Goal: Check status: Check status

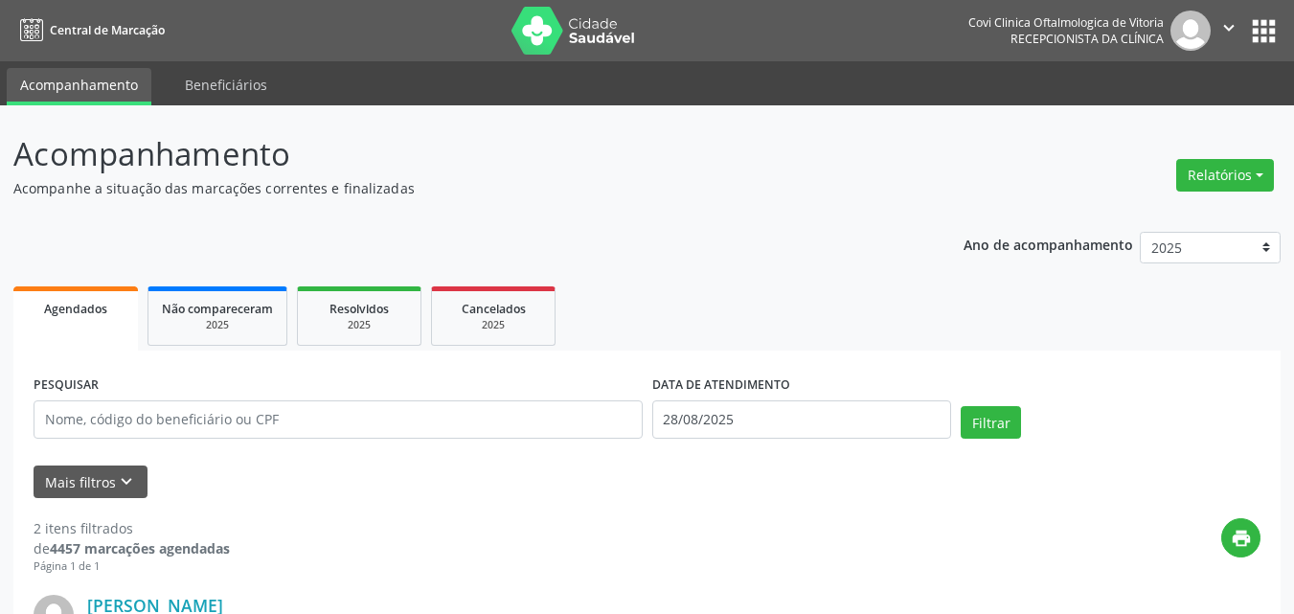
select select "7"
click at [713, 417] on input "28/08/2025" at bounding box center [802, 419] width 300 height 38
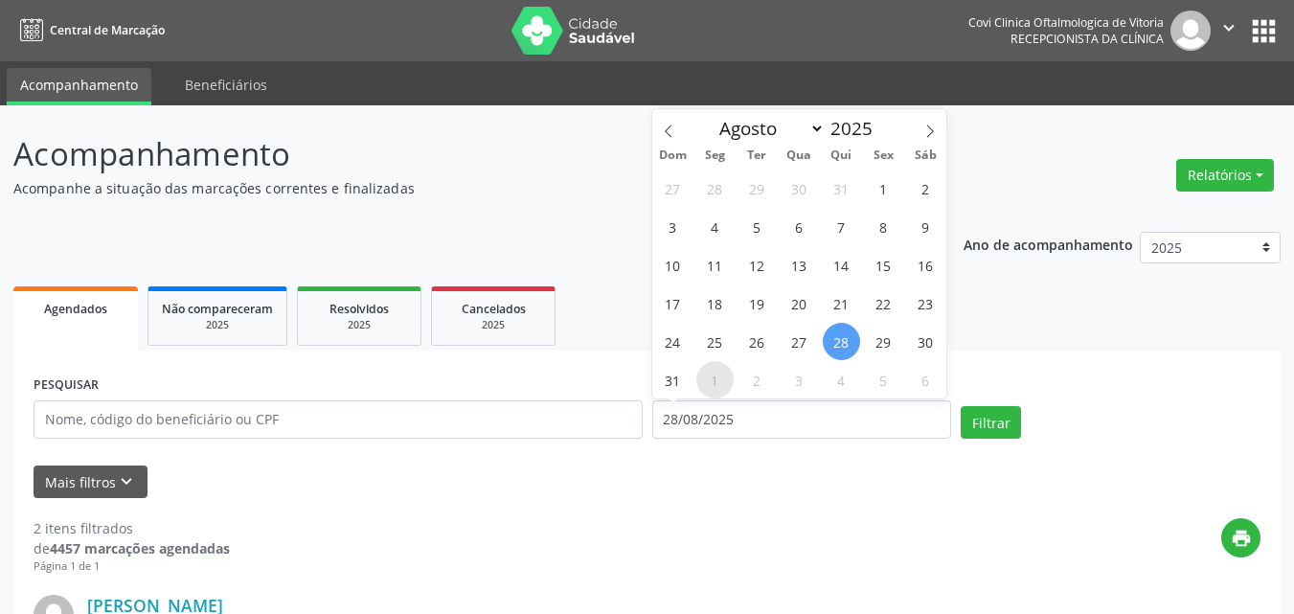
click at [715, 374] on span "1" at bounding box center [714, 379] width 37 height 37
type input "[DATE]"
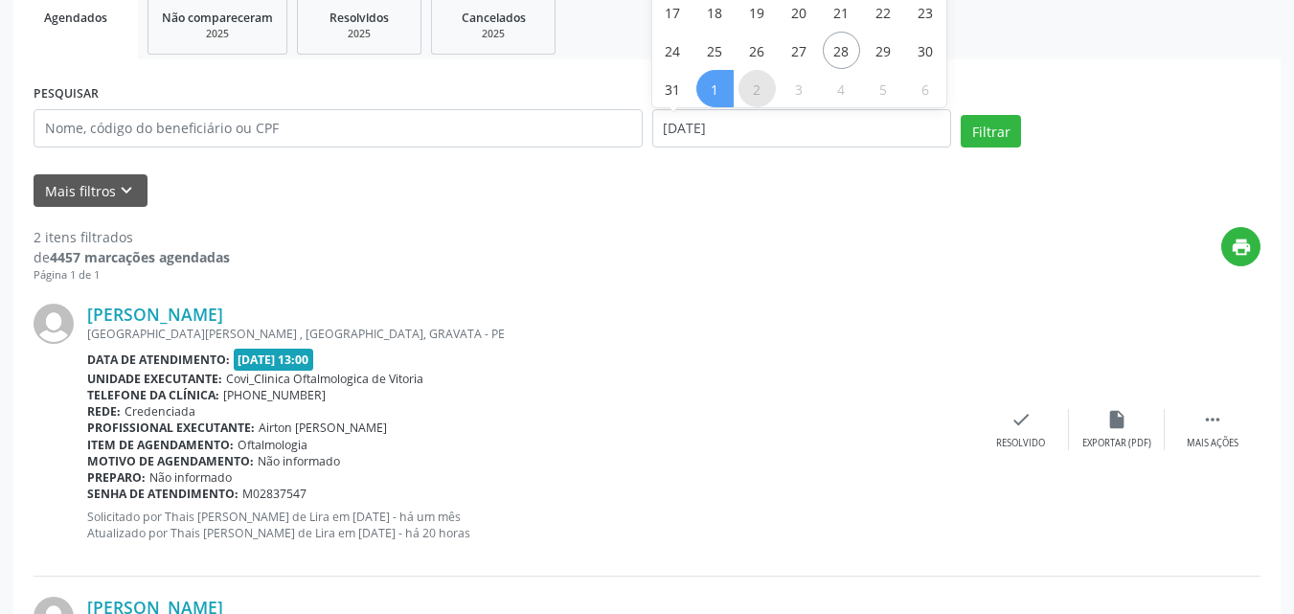
scroll to position [195, 0]
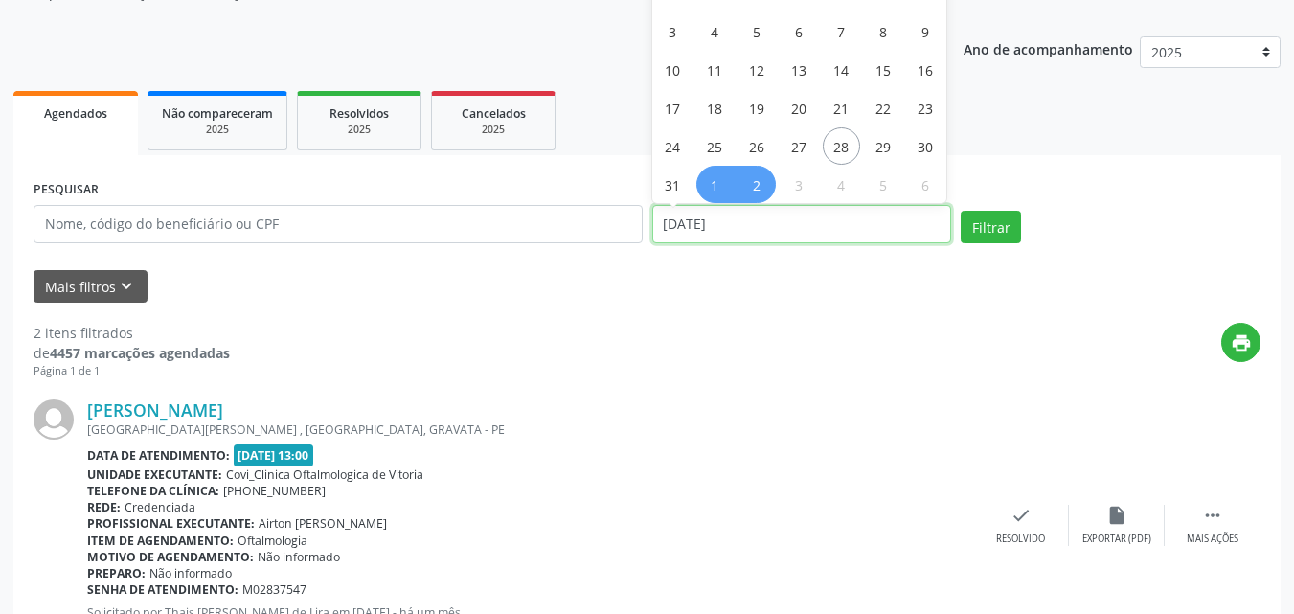
click at [781, 224] on input "[DATE]" at bounding box center [802, 224] width 300 height 38
click at [843, 234] on input "[DATE]" at bounding box center [802, 224] width 300 height 38
click at [766, 190] on span "2" at bounding box center [756, 184] width 37 height 37
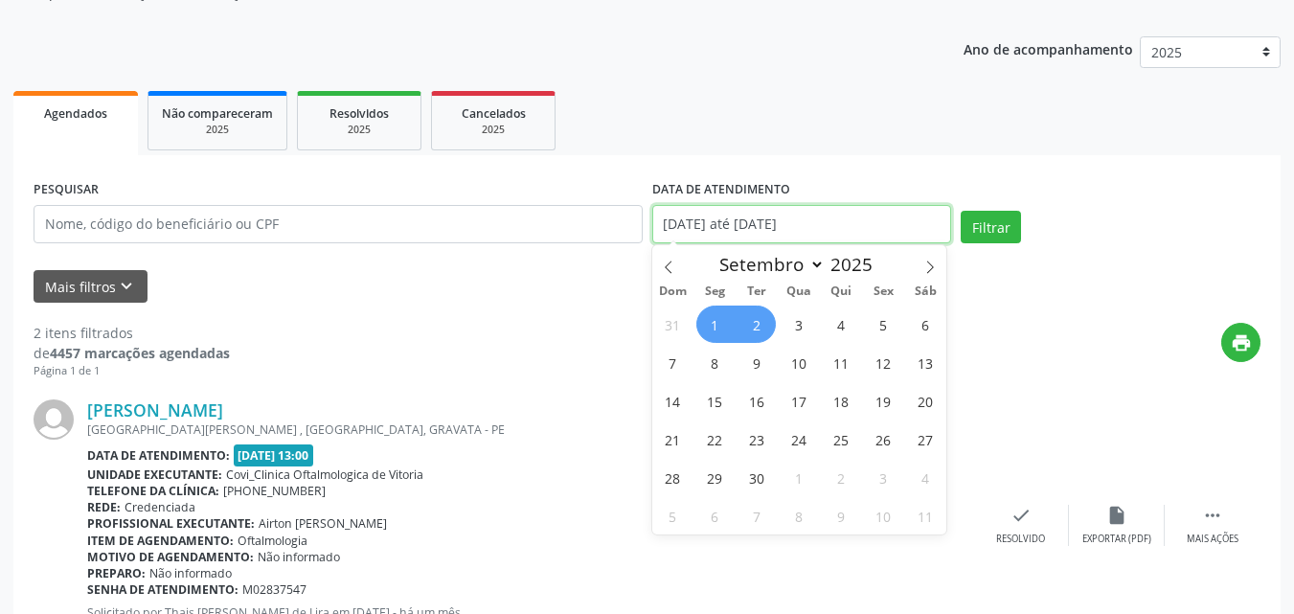
click at [771, 222] on input "[DATE] até [DATE]" at bounding box center [802, 224] width 300 height 38
click at [796, 327] on span "3" at bounding box center [799, 324] width 37 height 37
type input "03/09/2025"
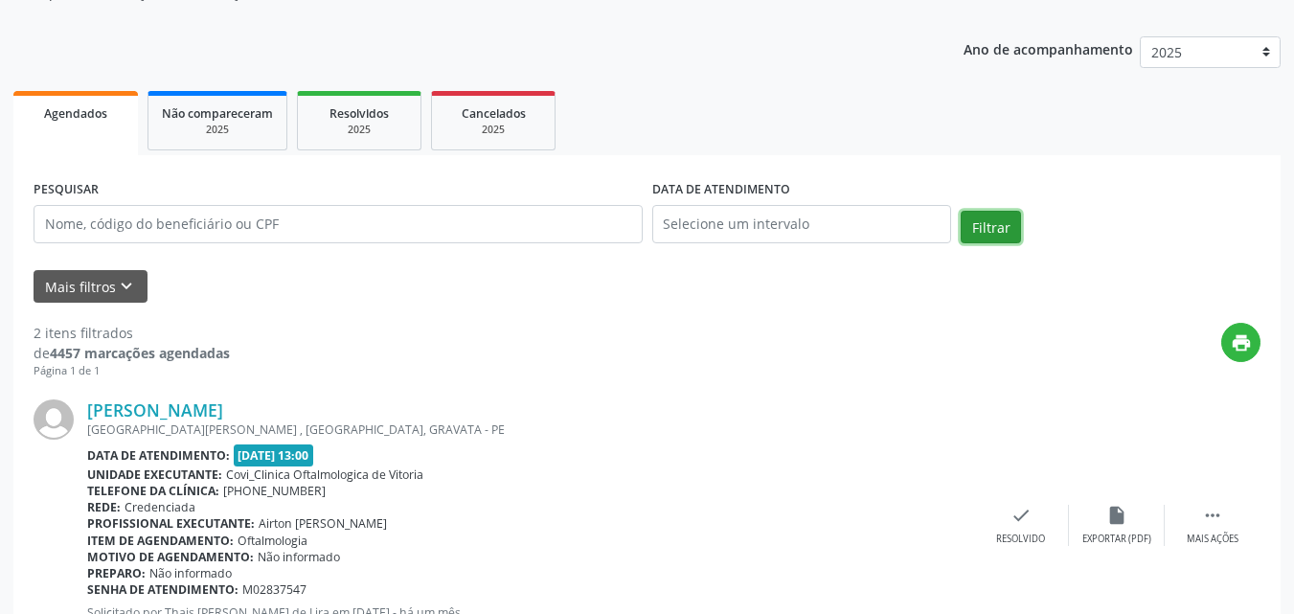
click at [981, 224] on button "Filtrar" at bounding box center [991, 227] width 60 height 33
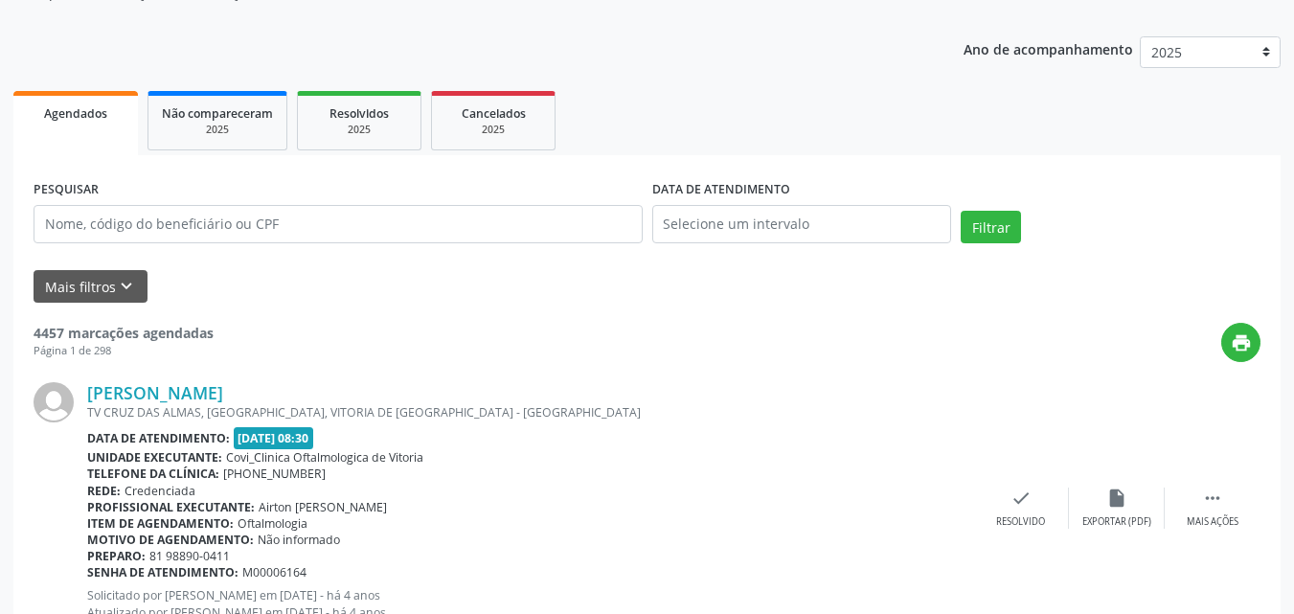
scroll to position [0, 0]
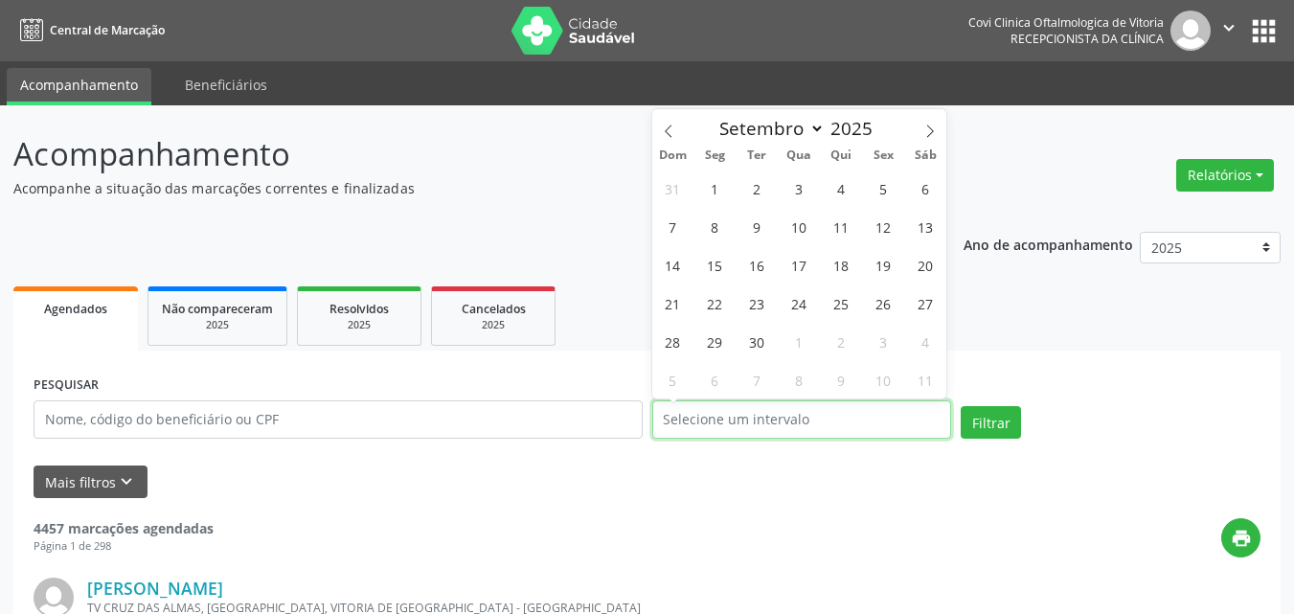
click at [694, 418] on input "text" at bounding box center [802, 419] width 300 height 38
click at [758, 184] on span "2" at bounding box center [756, 188] width 37 height 37
type input "[DATE]"
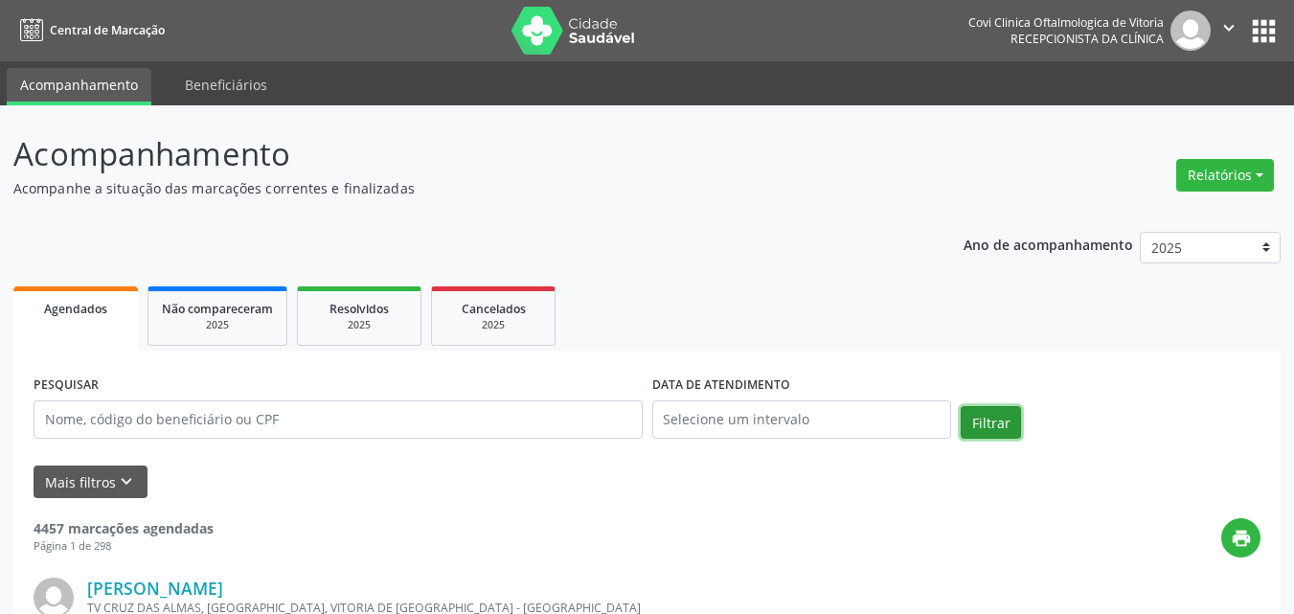
click at [973, 422] on button "Filtrar" at bounding box center [991, 422] width 60 height 33
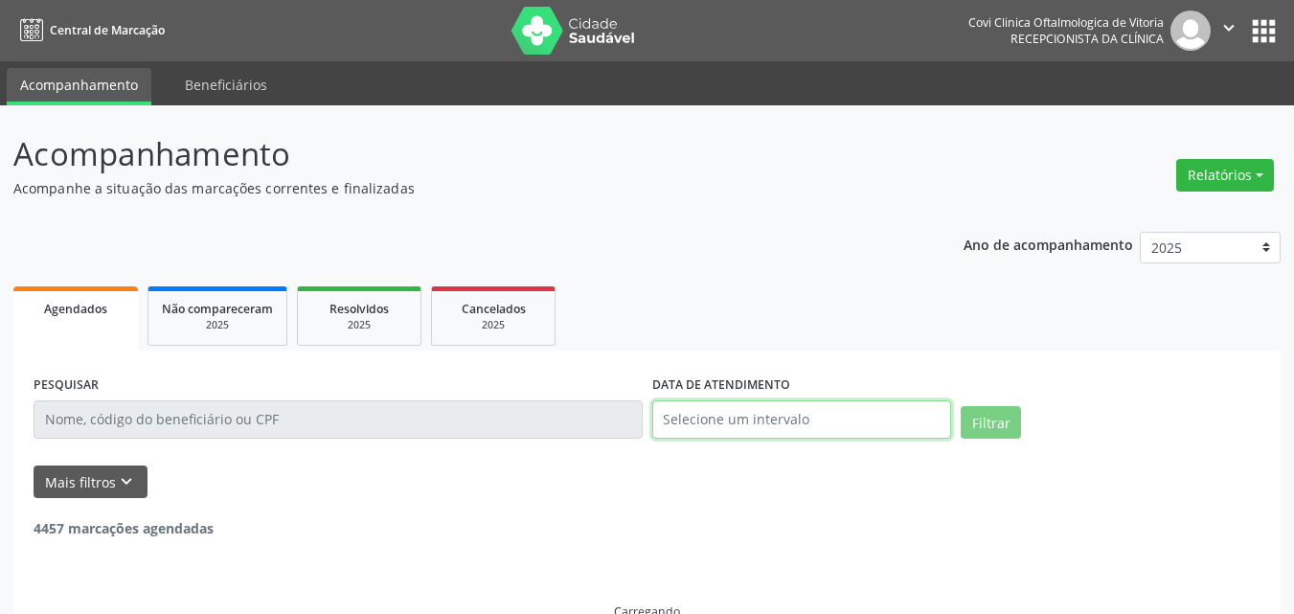
click at [739, 423] on input "text" at bounding box center [802, 419] width 300 height 38
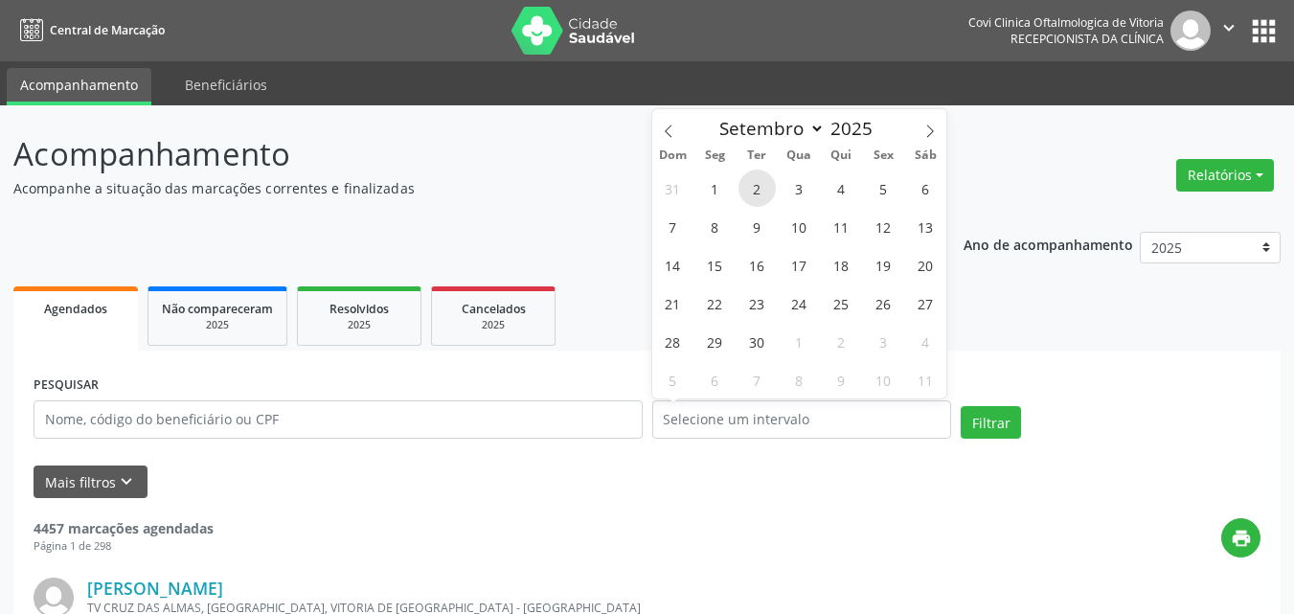
click at [753, 190] on span "2" at bounding box center [756, 188] width 37 height 37
type input "[DATE]"
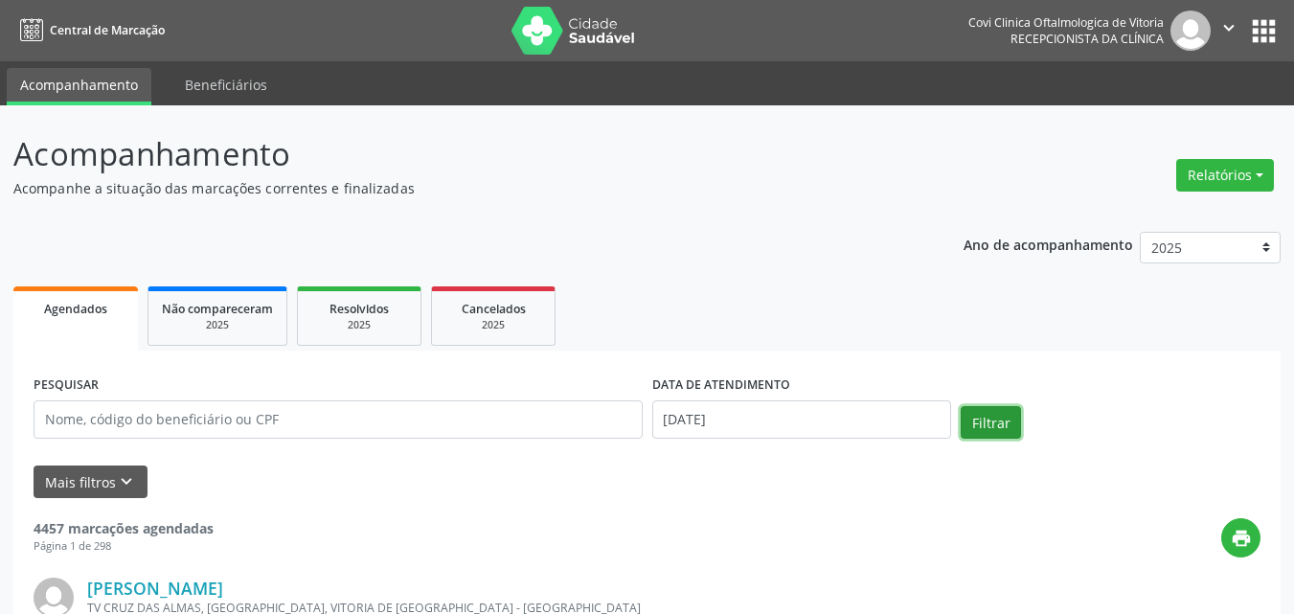
click at [979, 424] on button "Filtrar" at bounding box center [991, 422] width 60 height 33
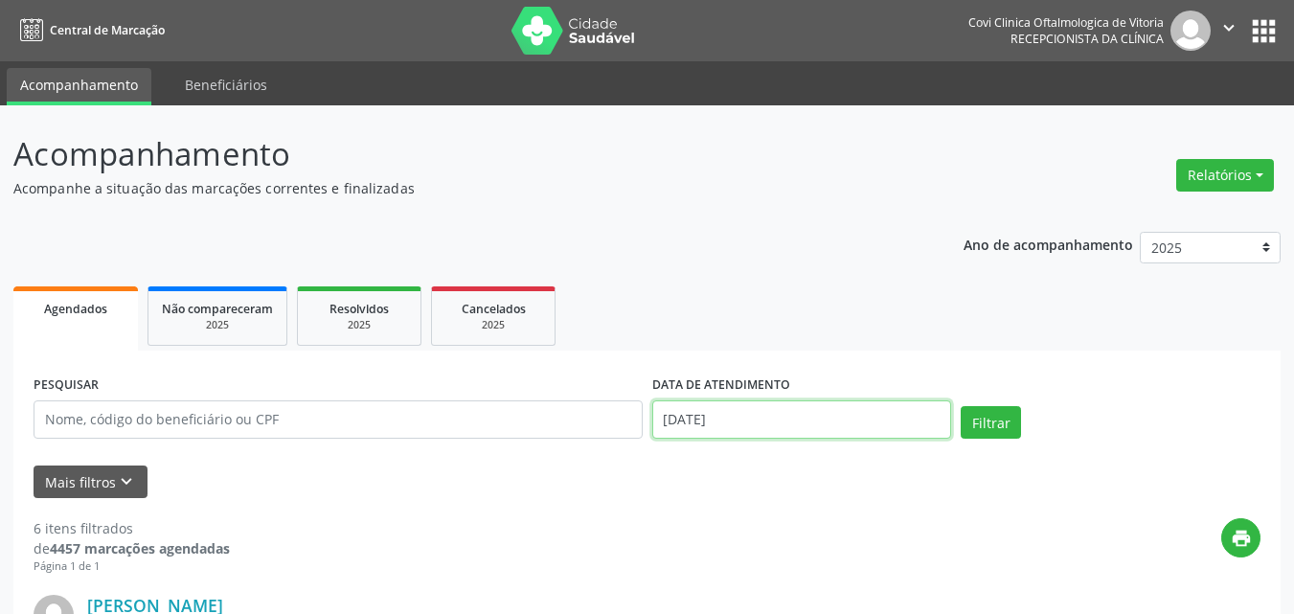
click at [696, 427] on input "[DATE]" at bounding box center [802, 419] width 300 height 38
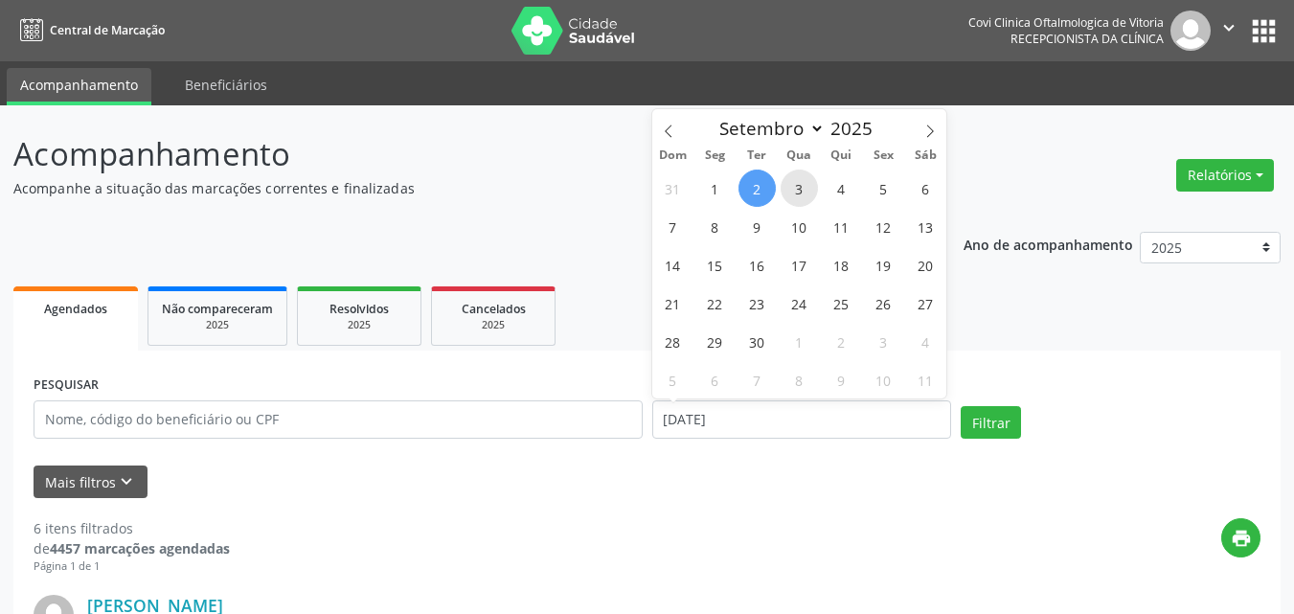
click at [801, 191] on span "3" at bounding box center [799, 188] width 37 height 37
type input "03/09/2025"
click at [801, 189] on span "3" at bounding box center [799, 188] width 37 height 37
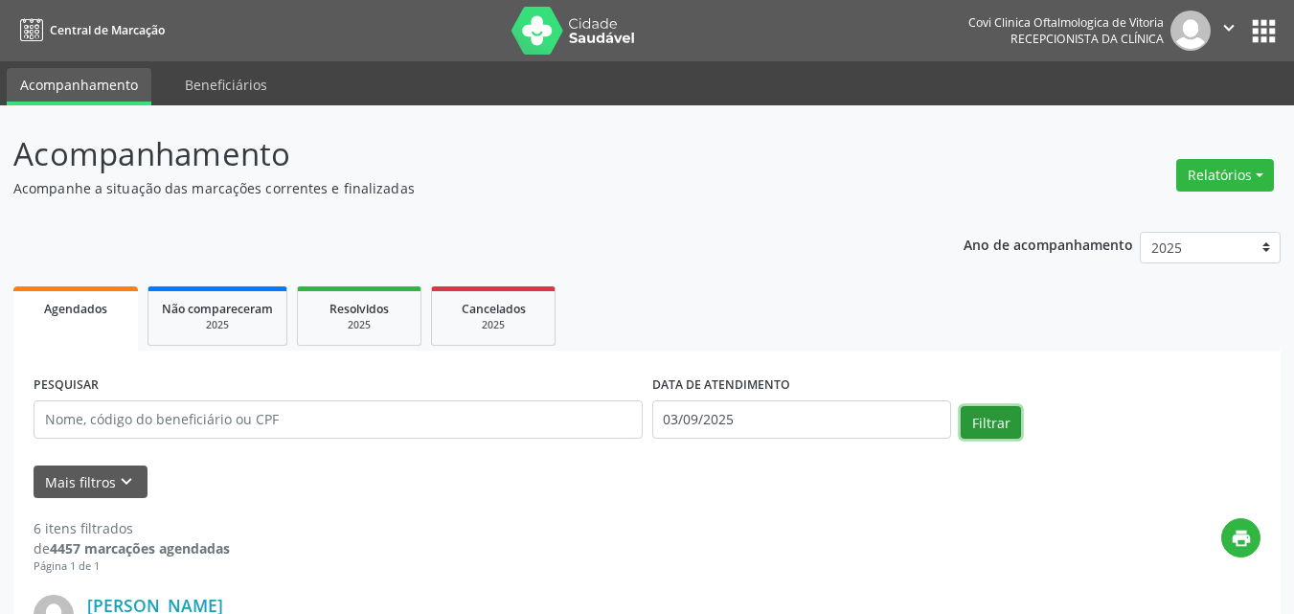
click at [1009, 430] on button "Filtrar" at bounding box center [991, 422] width 60 height 33
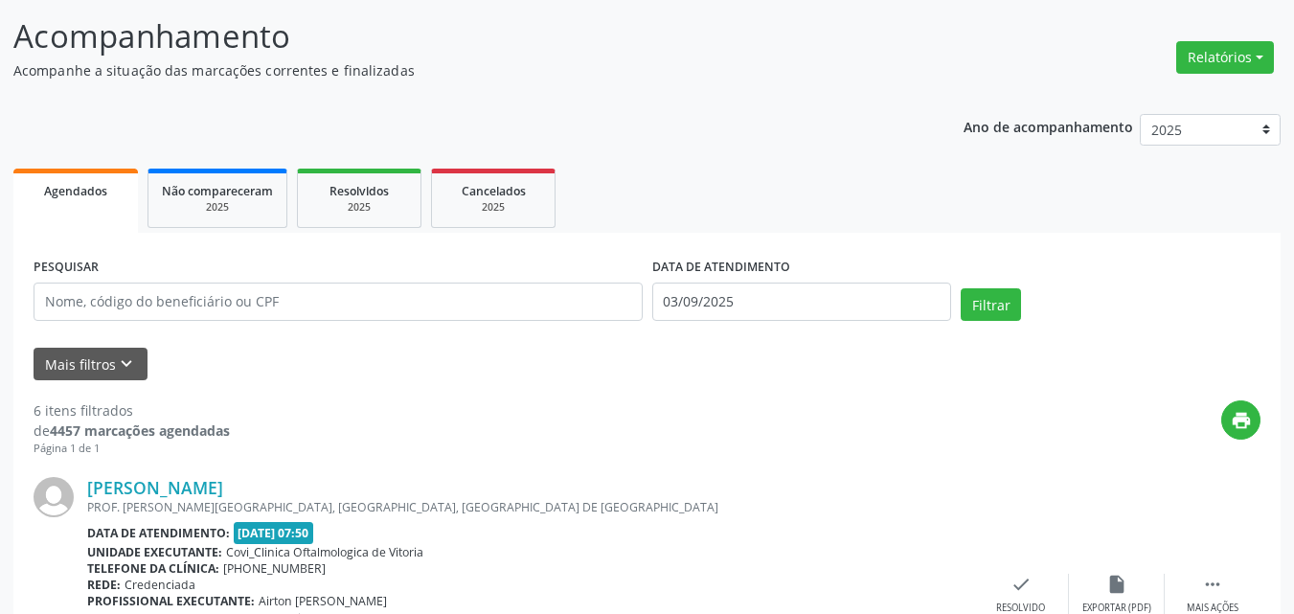
scroll to position [22, 0]
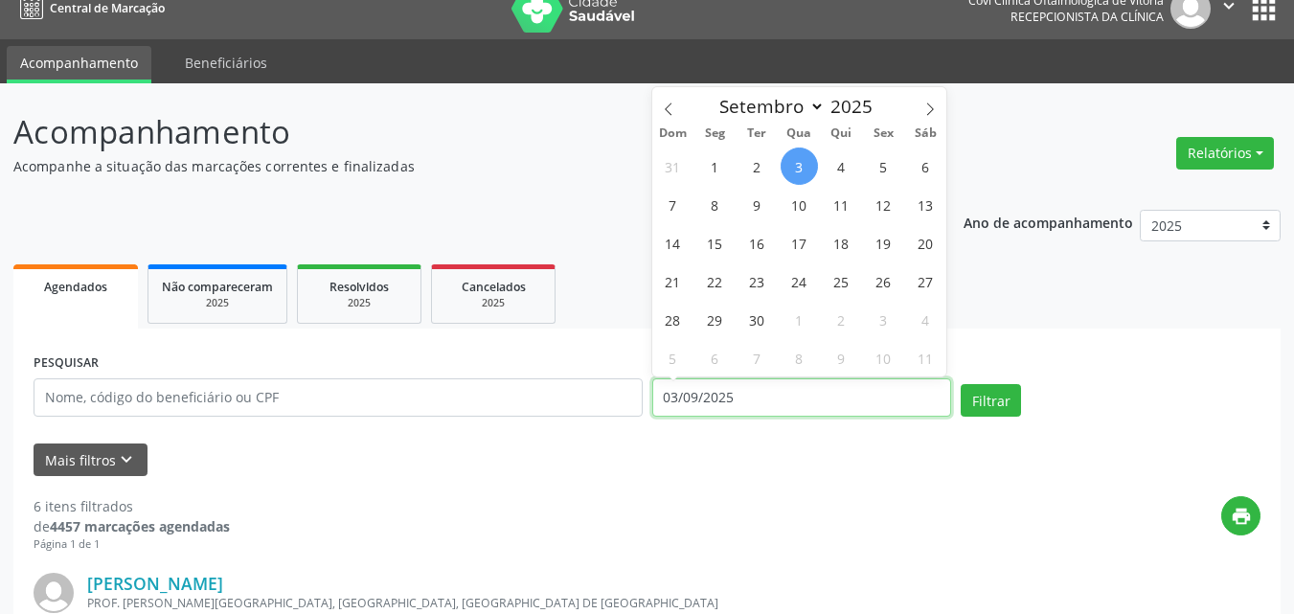
click at [677, 399] on input "03/09/2025" at bounding box center [802, 397] width 300 height 38
click at [837, 164] on span "4" at bounding box center [841, 165] width 37 height 37
type input "[DATE]"
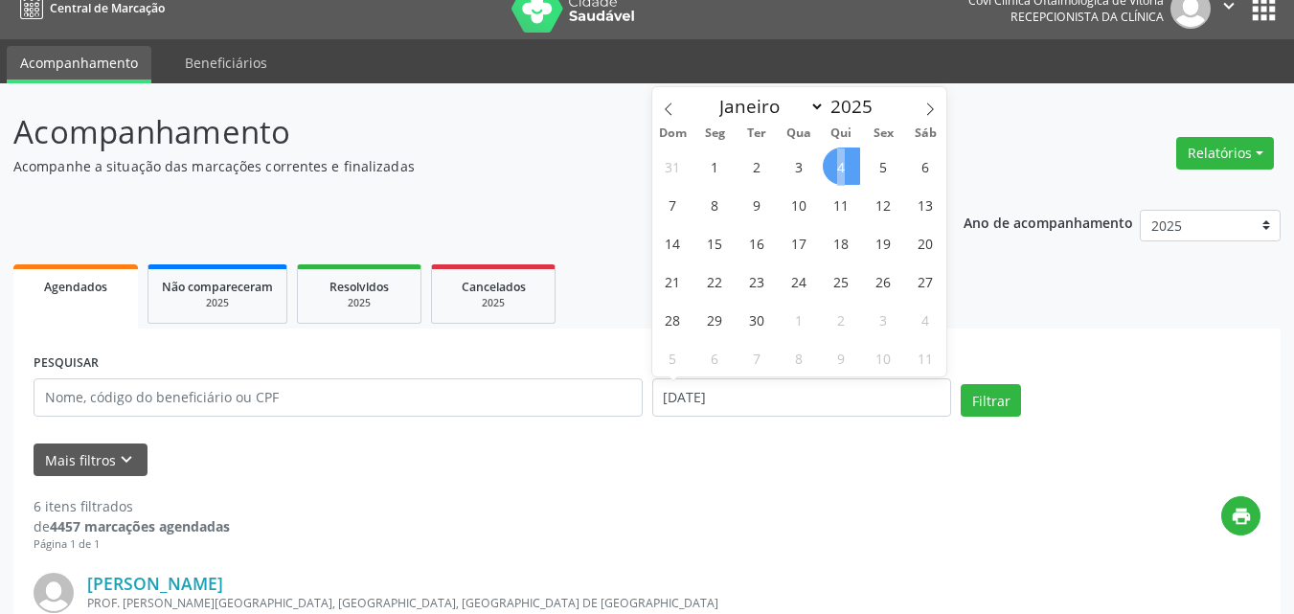
click at [837, 164] on span "4" at bounding box center [841, 165] width 37 height 37
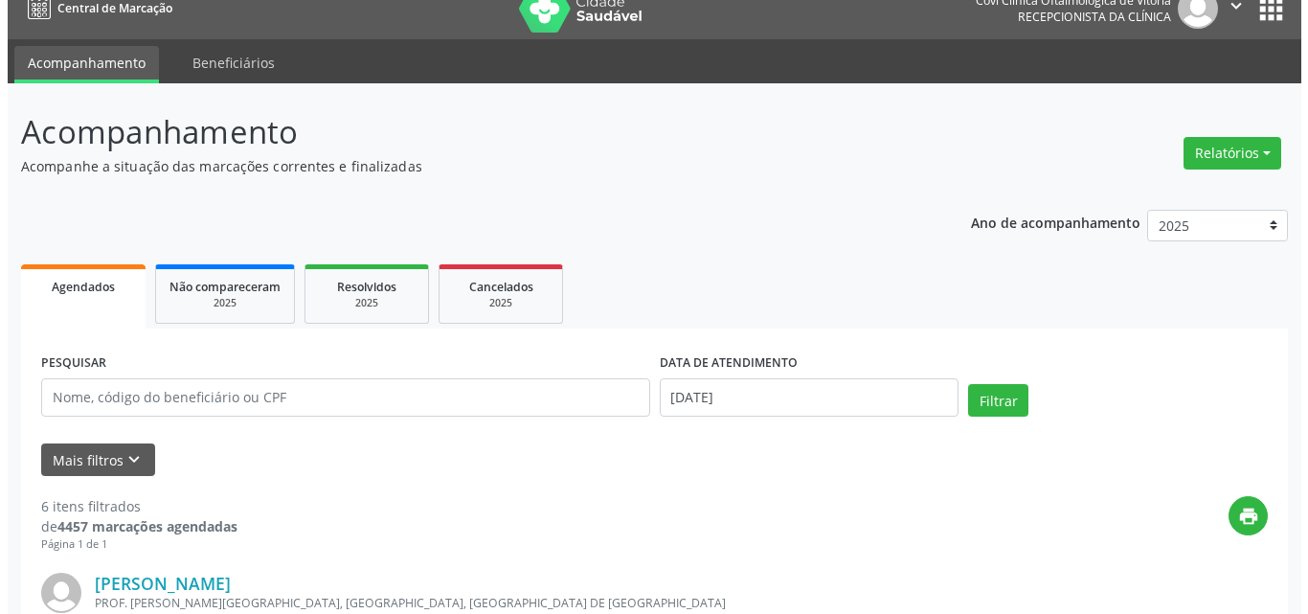
scroll to position [0, 0]
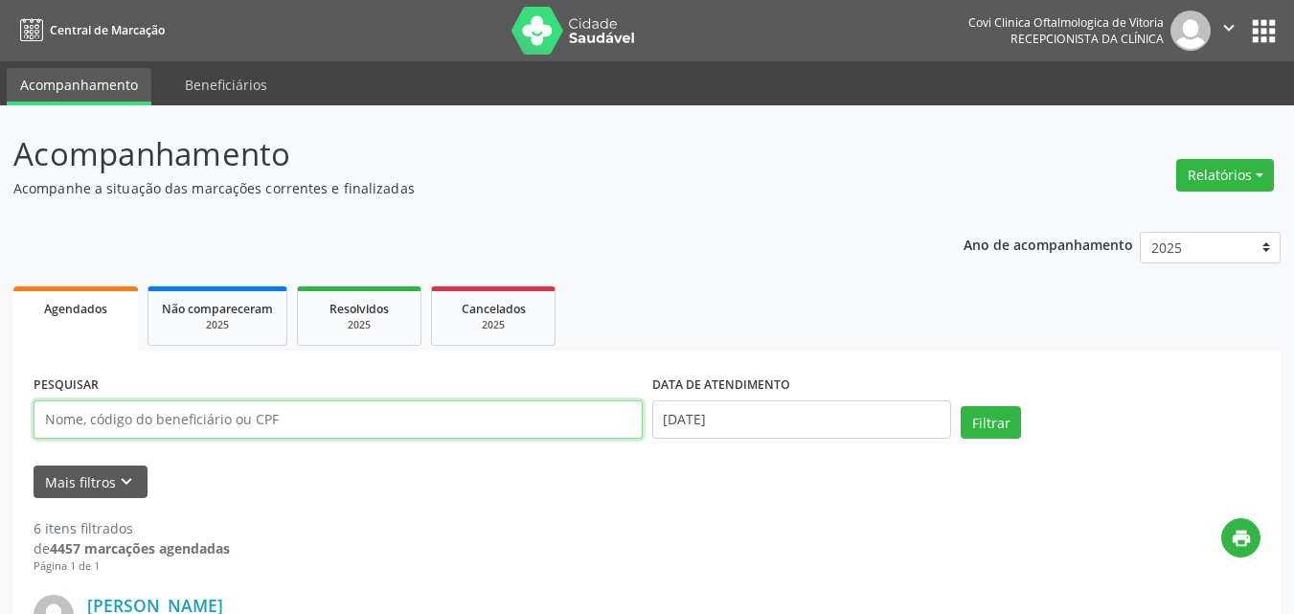
click at [274, 407] on input "text" at bounding box center [338, 419] width 609 height 38
paste input "[PERSON_NAME]"
type input "[PERSON_NAME]"
click at [961, 406] on button "Filtrar" at bounding box center [991, 422] width 60 height 33
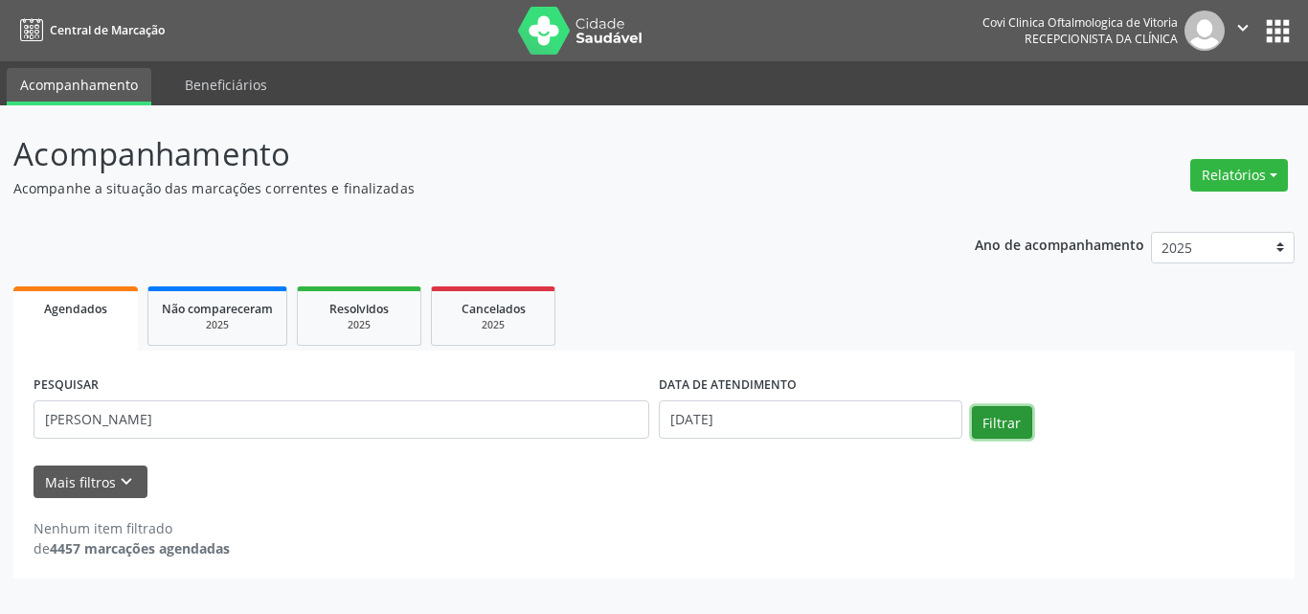
click at [1018, 418] on button "Filtrar" at bounding box center [1002, 422] width 60 height 33
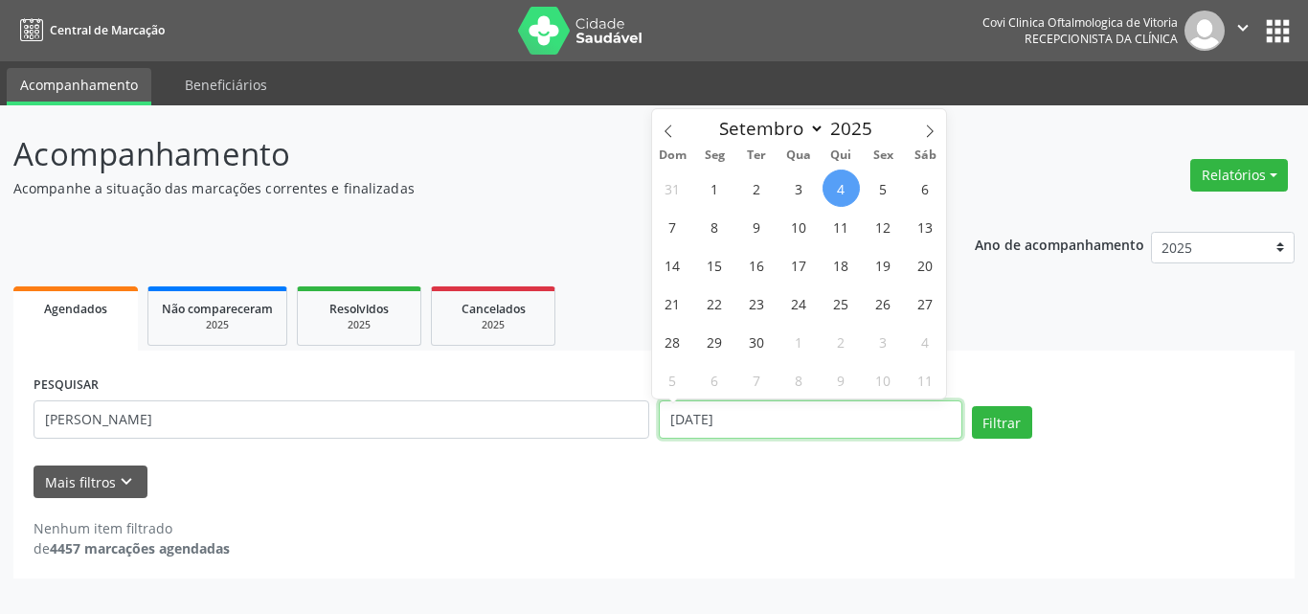
click at [765, 419] on input "[DATE]" at bounding box center [811, 419] width 304 height 38
click at [718, 181] on span "1" at bounding box center [714, 188] width 37 height 37
type input "[DATE]"
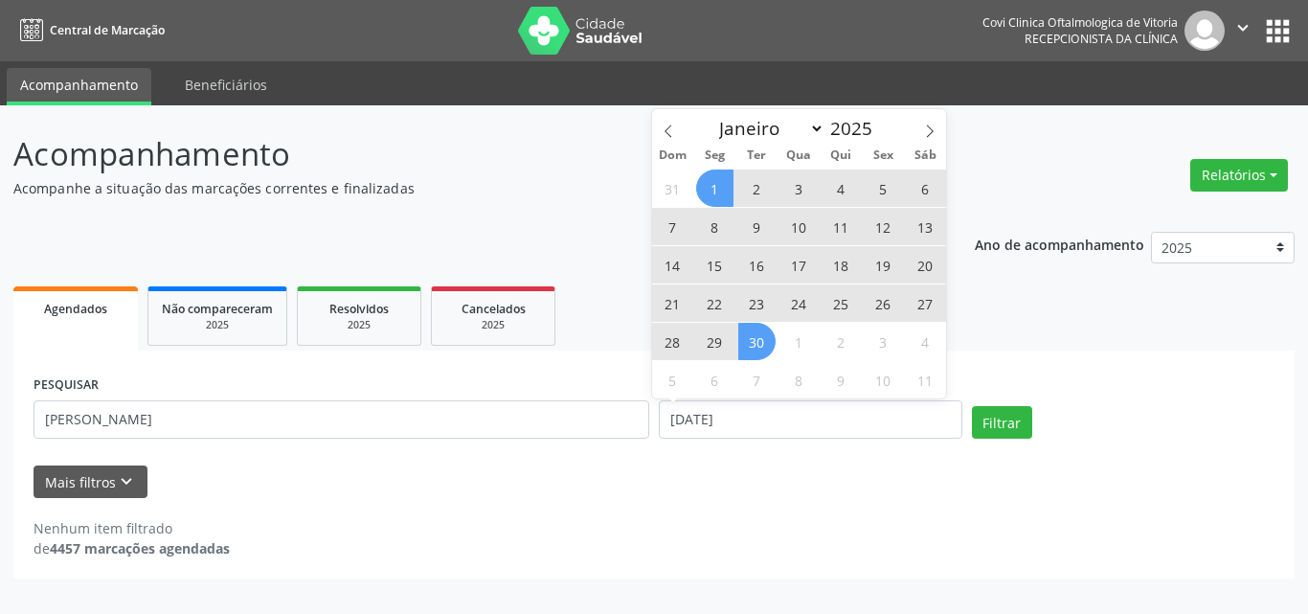
click at [757, 346] on span "30" at bounding box center [756, 341] width 37 height 37
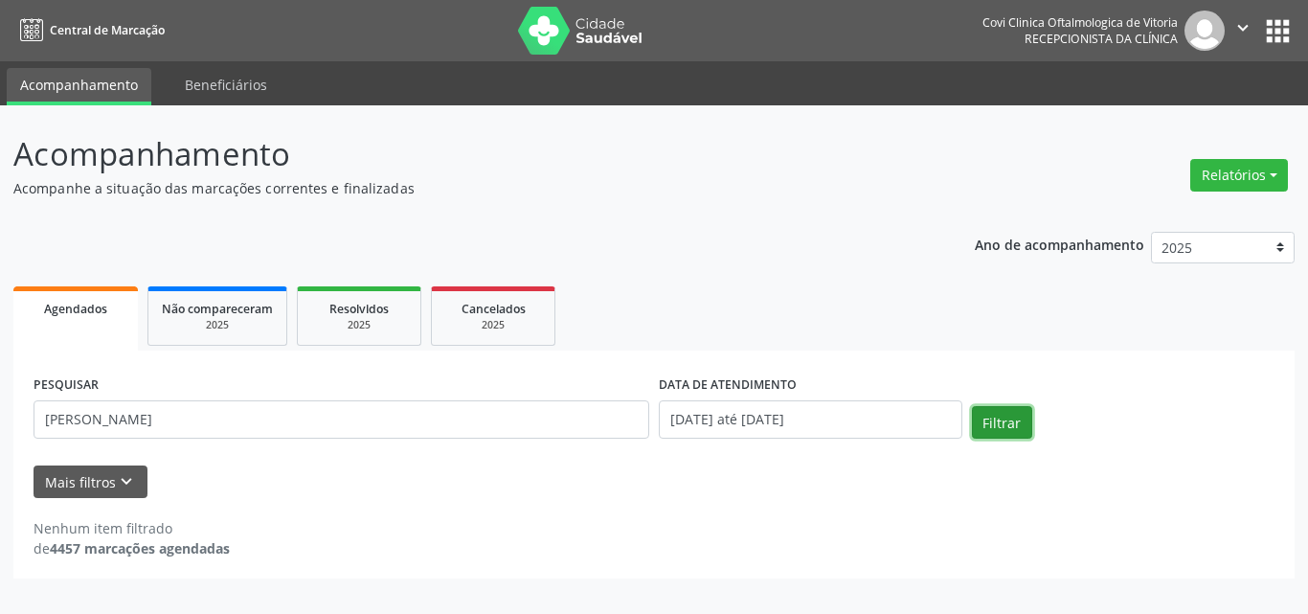
click at [1011, 417] on button "Filtrar" at bounding box center [1002, 422] width 60 height 33
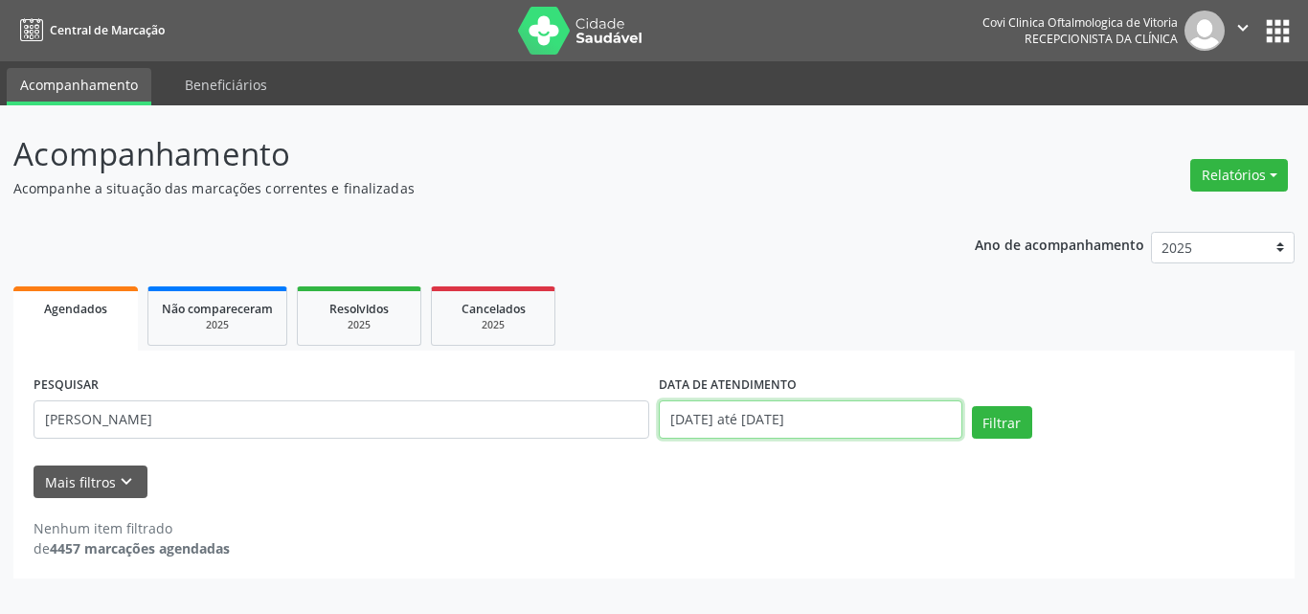
click at [746, 415] on input "[DATE] até [DATE]" at bounding box center [811, 419] width 304 height 38
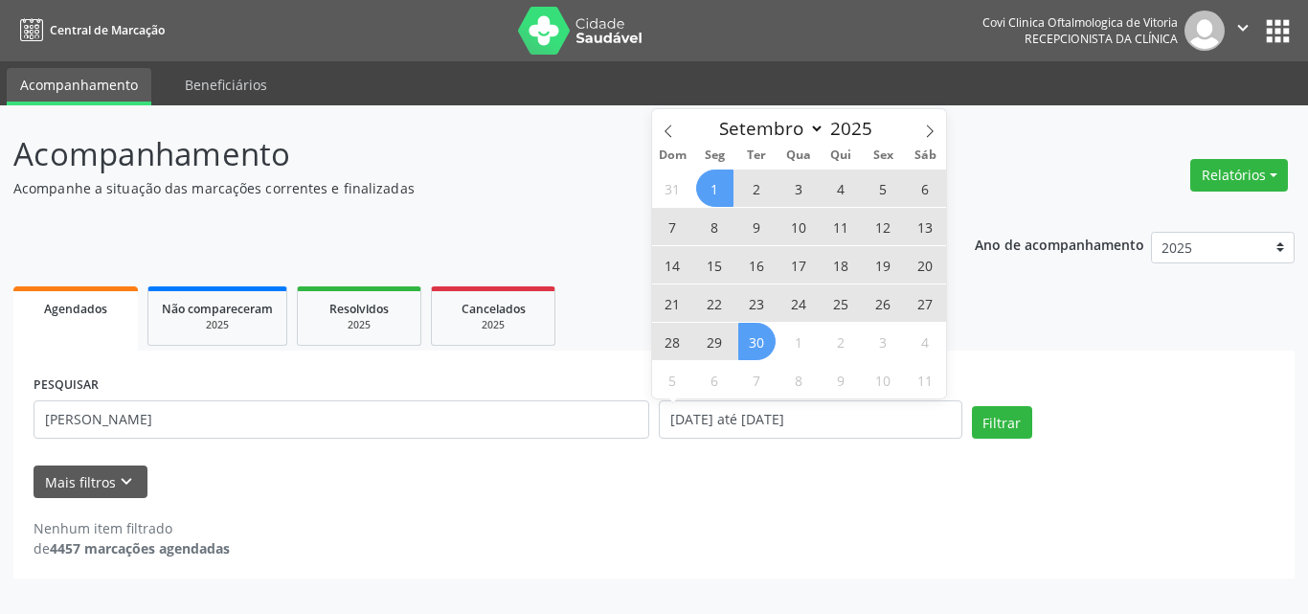
click at [710, 188] on span "1" at bounding box center [714, 188] width 37 height 37
type input "[DATE]"
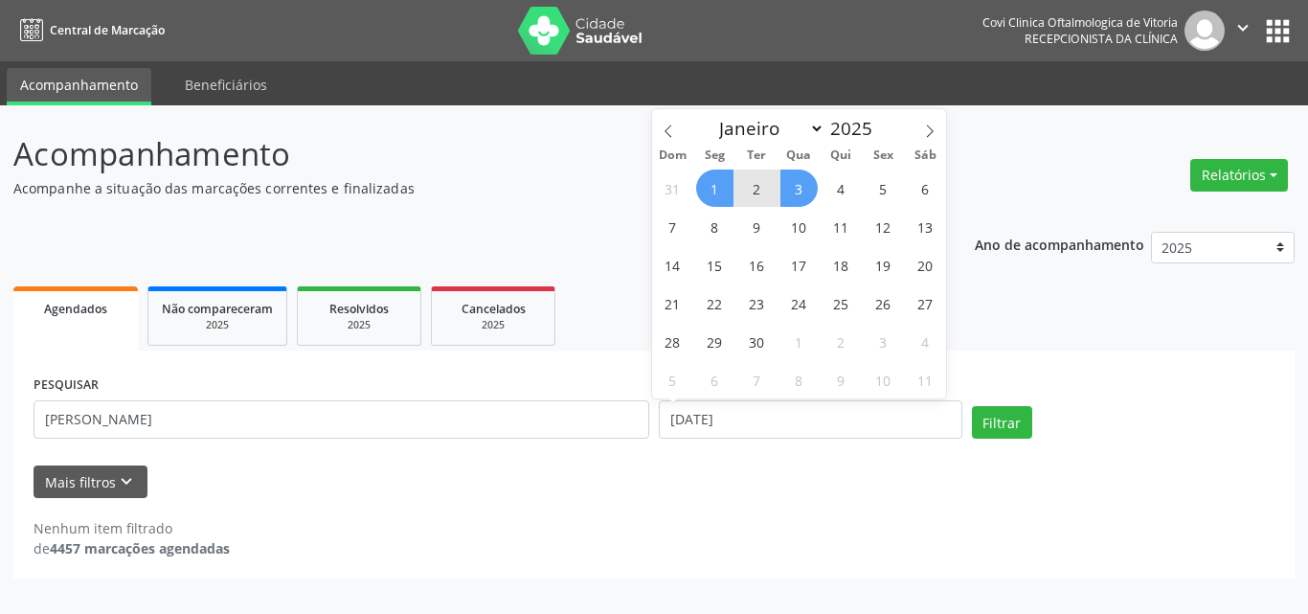
click at [795, 188] on span "3" at bounding box center [799, 188] width 37 height 37
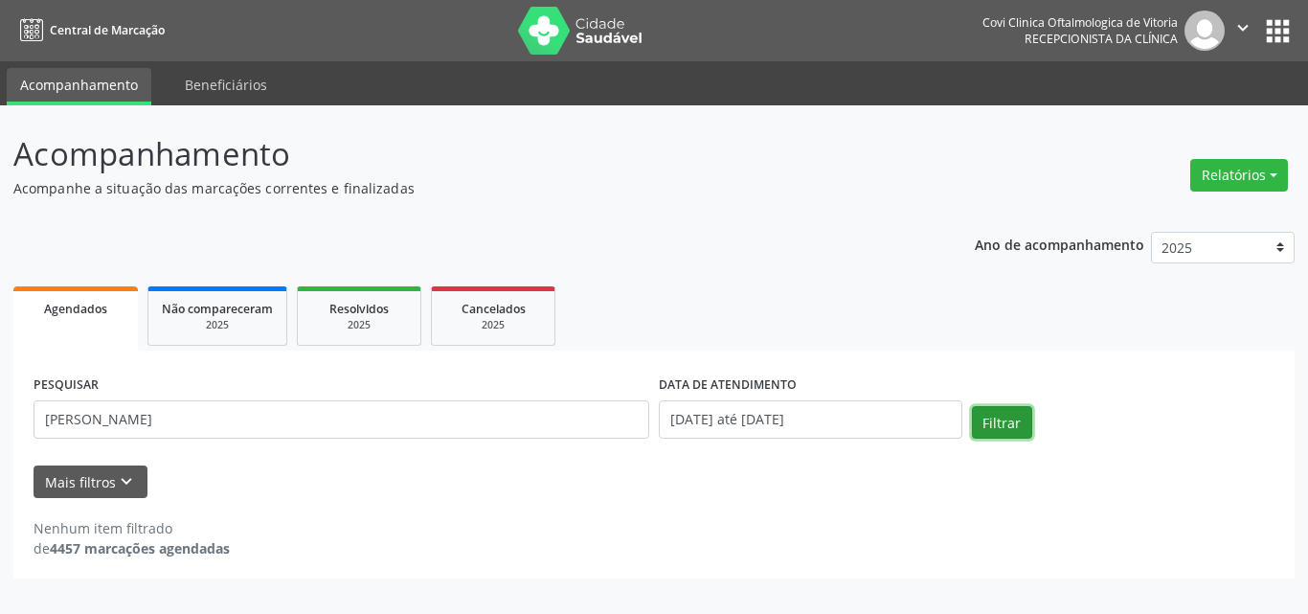
click at [1006, 415] on button "Filtrar" at bounding box center [1002, 422] width 60 height 33
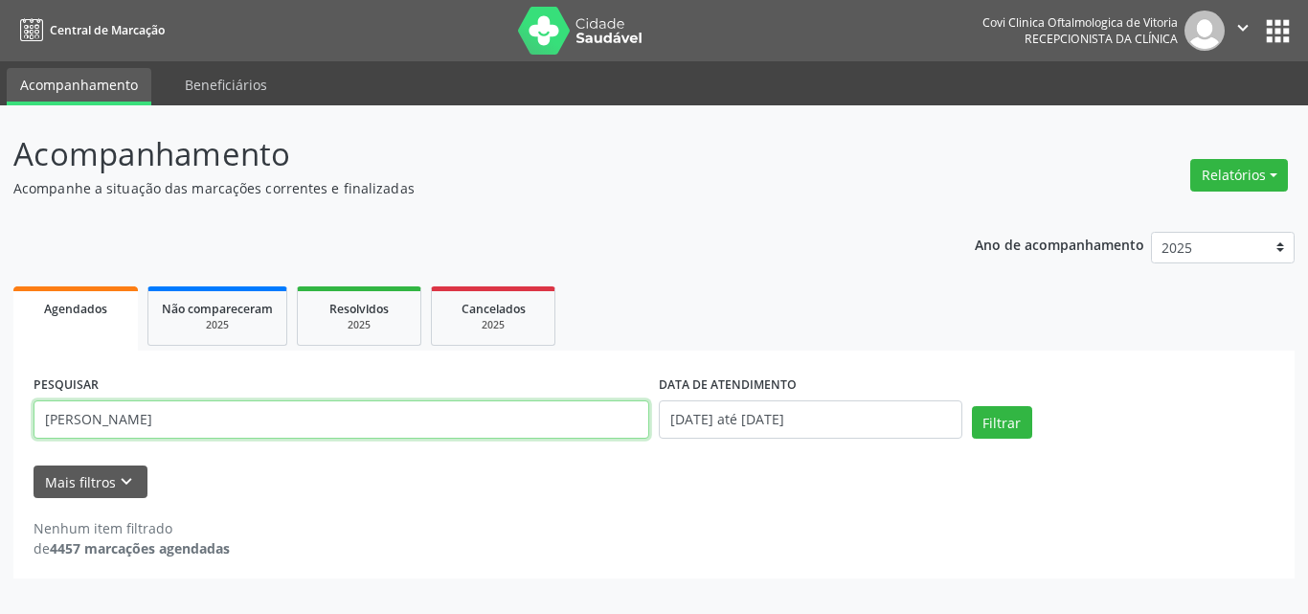
drag, startPoint x: 256, startPoint y: 421, endPoint x: 0, endPoint y: 451, distance: 257.4
click at [0, 451] on div "Acompanhamento Acompanhe a situação das marcações correntes e finalizadas Relat…" at bounding box center [654, 359] width 1308 height 509
